Goal: Find specific page/section: Find specific page/section

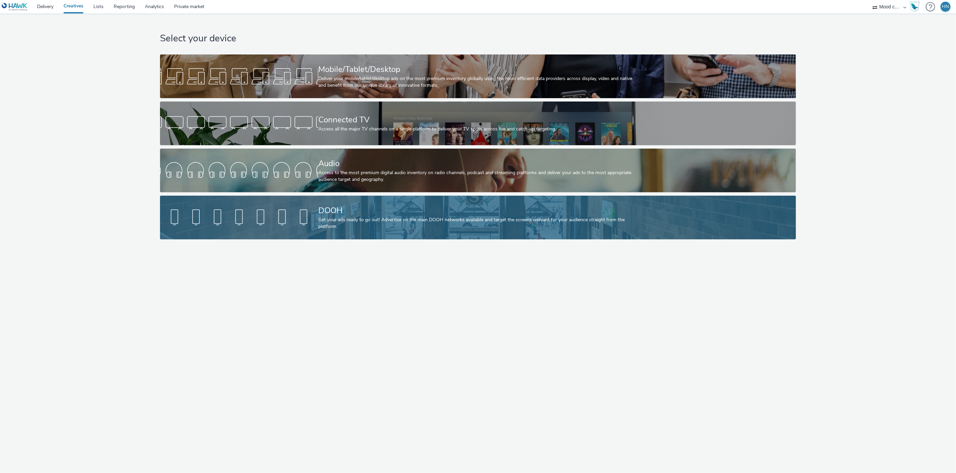
click at [350, 211] on div "DOOH" at bounding box center [476, 211] width 317 height 12
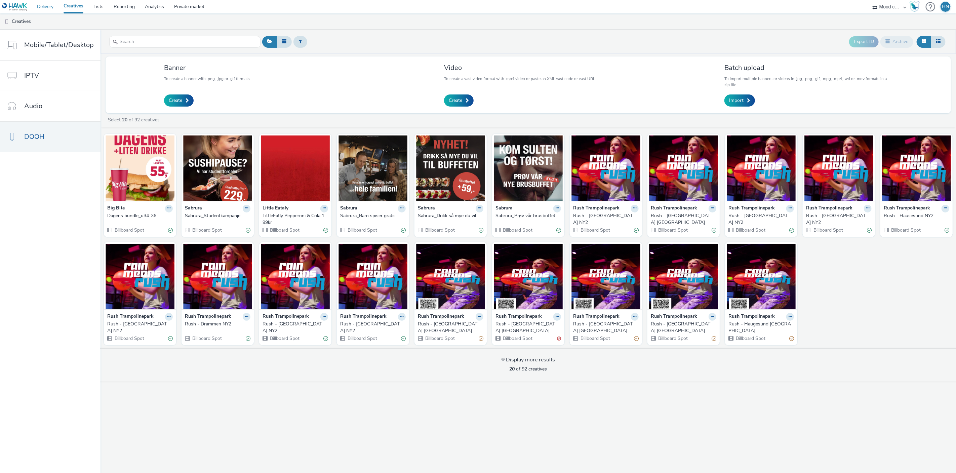
click at [44, 10] on link "Delivery" at bounding box center [45, 6] width 27 height 13
